Goal: Information Seeking & Learning: Compare options

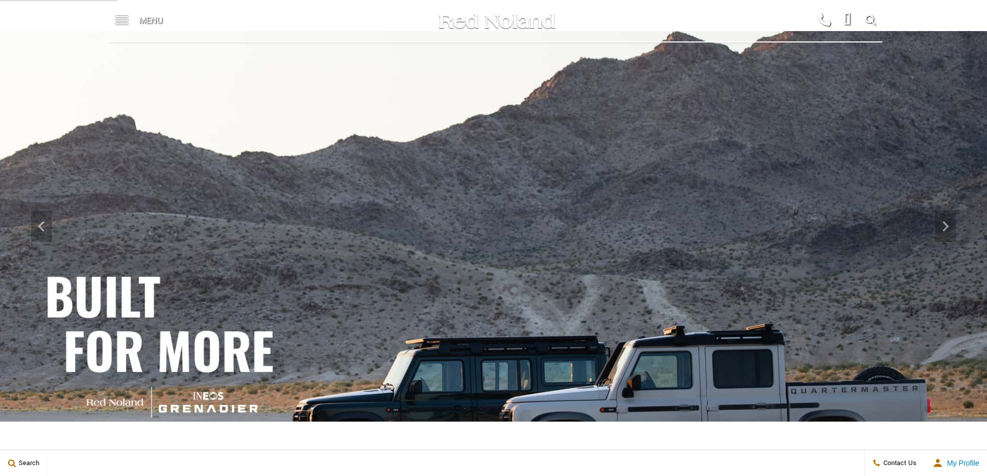
click at [129, 26] on div "Menu" at bounding box center [142, 20] width 75 height 41
click at [124, 17] on span at bounding box center [122, 16] width 13 height 1
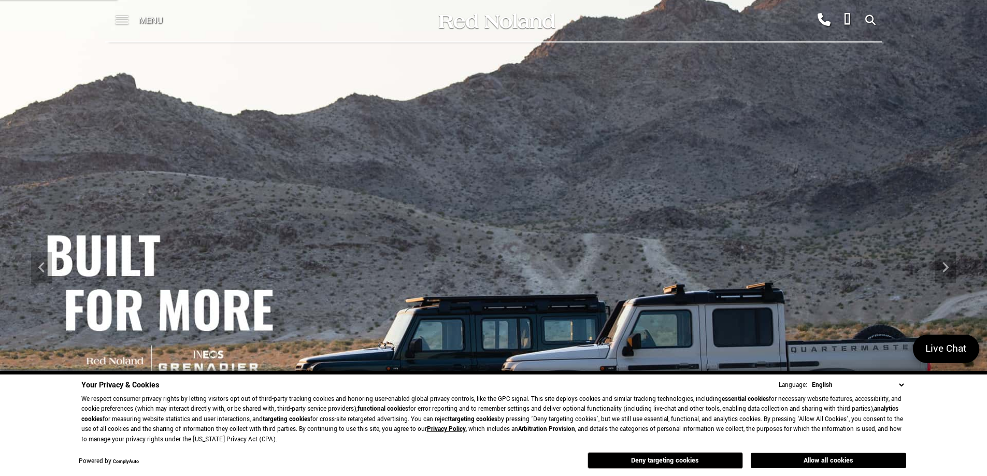
click at [121, 22] on span at bounding box center [122, 20] width 13 height 41
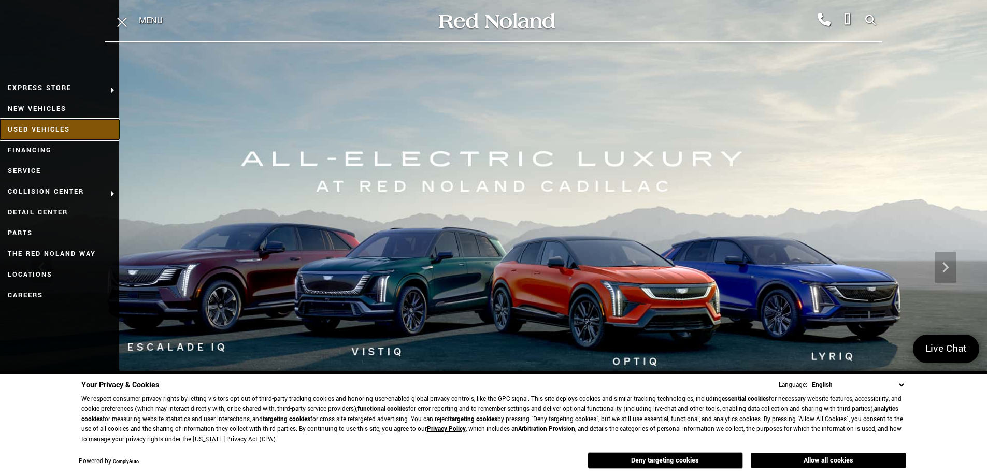
click at [75, 129] on link "Used Vehicles" at bounding box center [59, 129] width 119 height 21
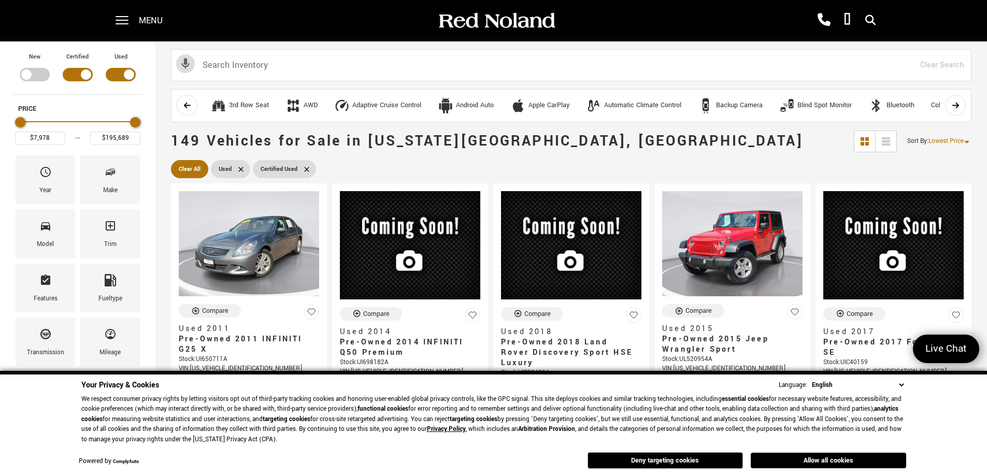
click at [808, 463] on button "Allow all cookies" at bounding box center [828, 461] width 155 height 16
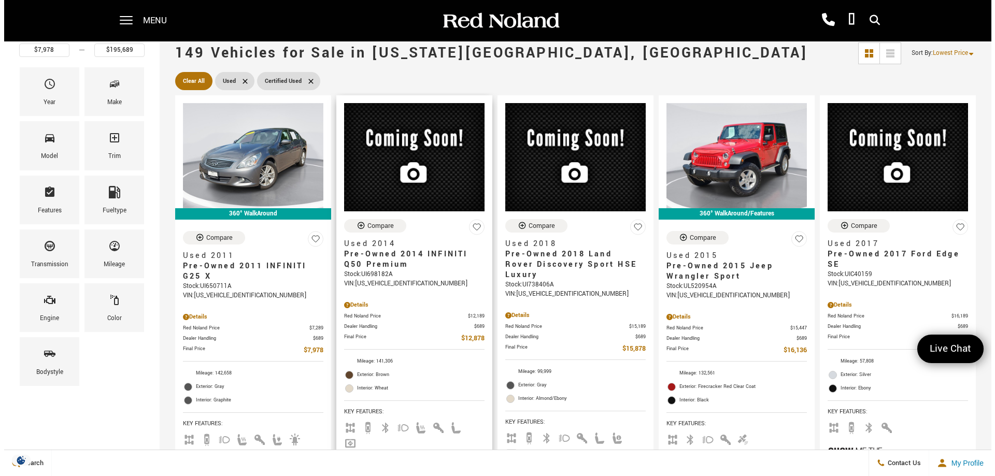
scroll to position [104, 0]
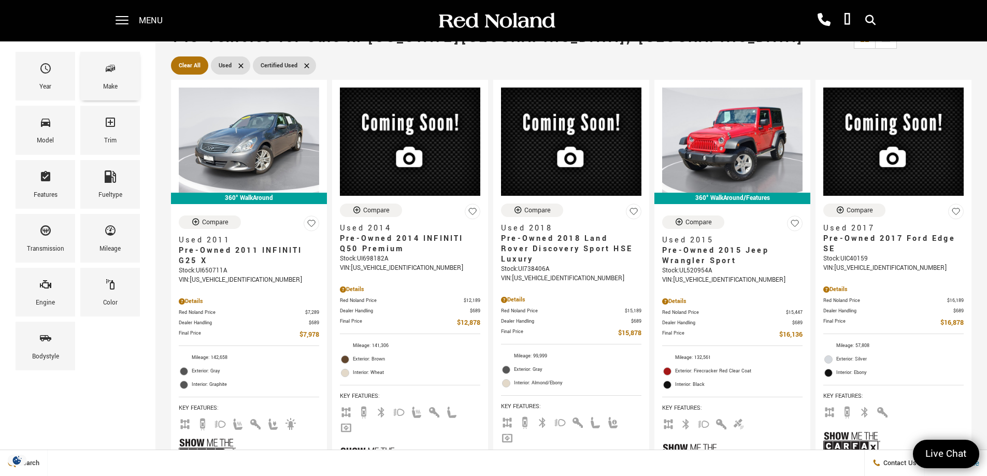
click at [113, 73] on icon "Make" at bounding box center [110, 68] width 12 height 12
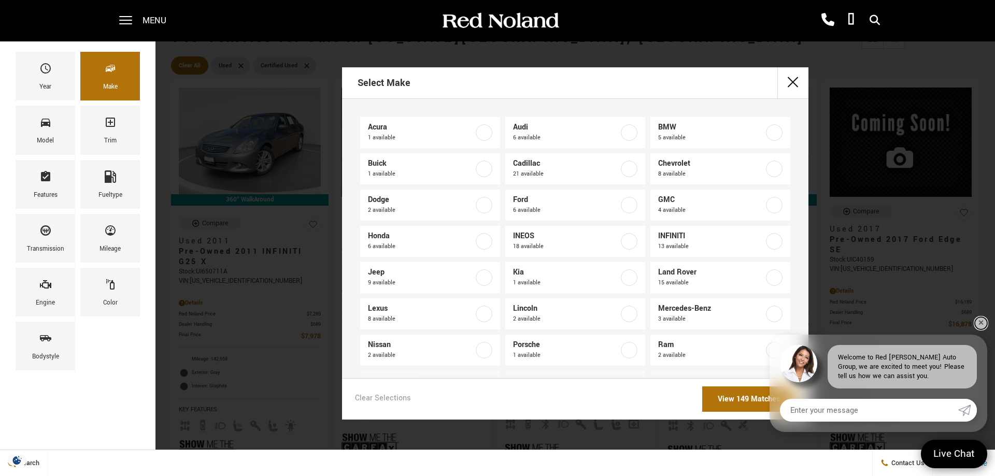
click at [978, 320] on link "✕" at bounding box center [981, 323] width 12 height 12
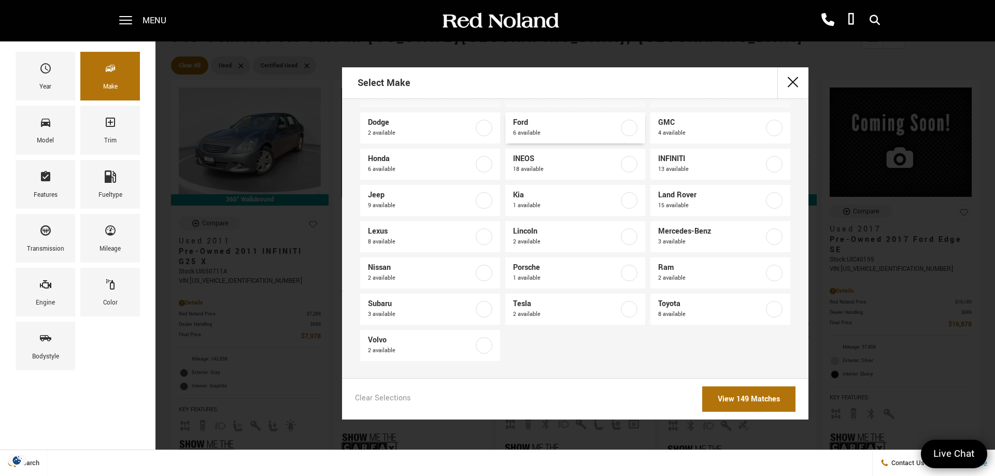
scroll to position [78, 0]
click at [621, 307] on label at bounding box center [629, 308] width 17 height 17
type input "$28,689"
type input "$30,189"
checkbox input "true"
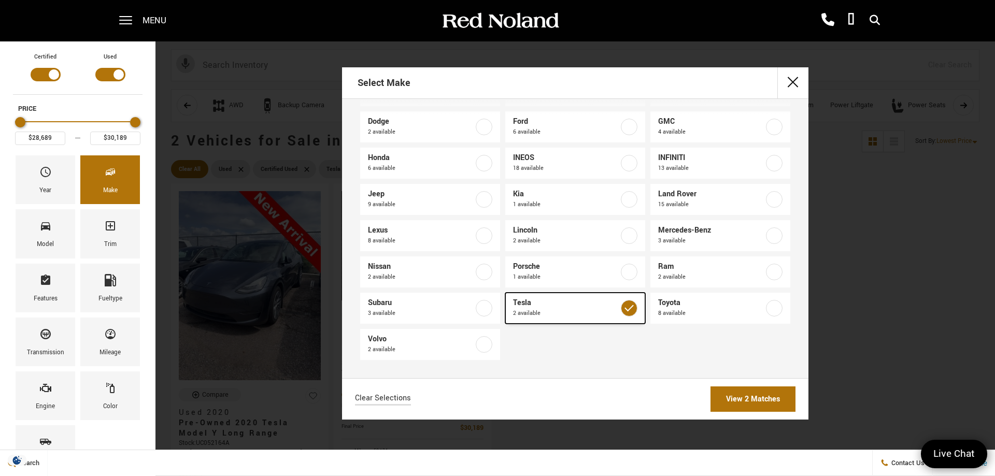
click at [622, 307] on label at bounding box center [629, 308] width 17 height 17
type input "$7,978"
type input "$195,689"
checkbox input "false"
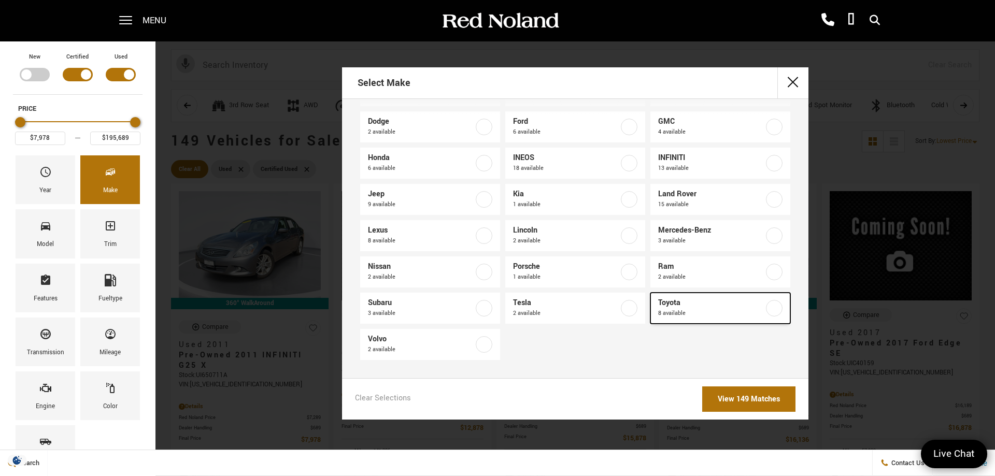
click at [767, 308] on label at bounding box center [774, 308] width 17 height 17
type input "$26,689"
type input "$78,686"
checkbox input "true"
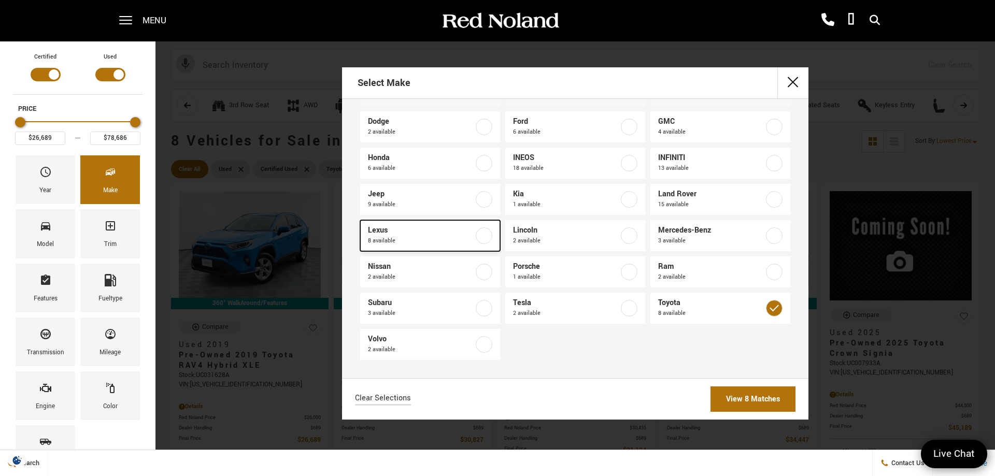
click at [481, 232] on label at bounding box center [484, 235] width 17 height 17
checkbox input "true"
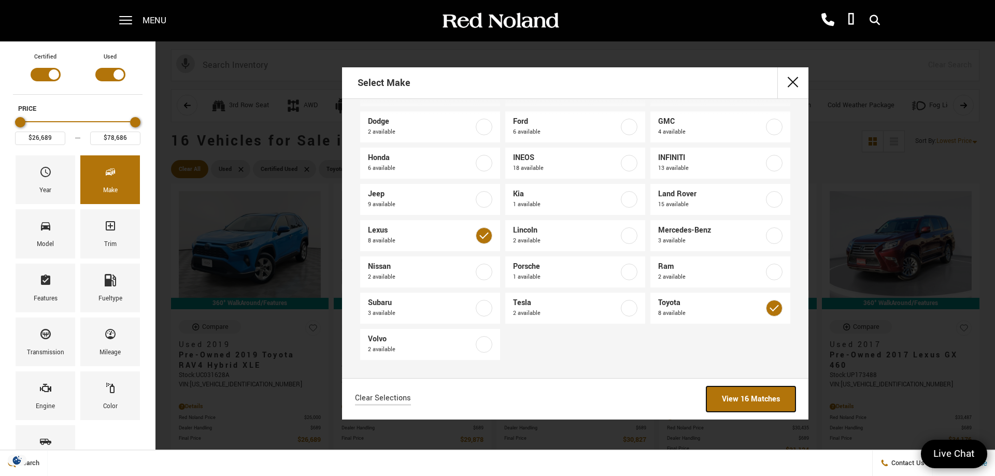
click at [745, 398] on link "View 16 Matches" at bounding box center [750, 399] width 89 height 25
